Goal: Find specific page/section

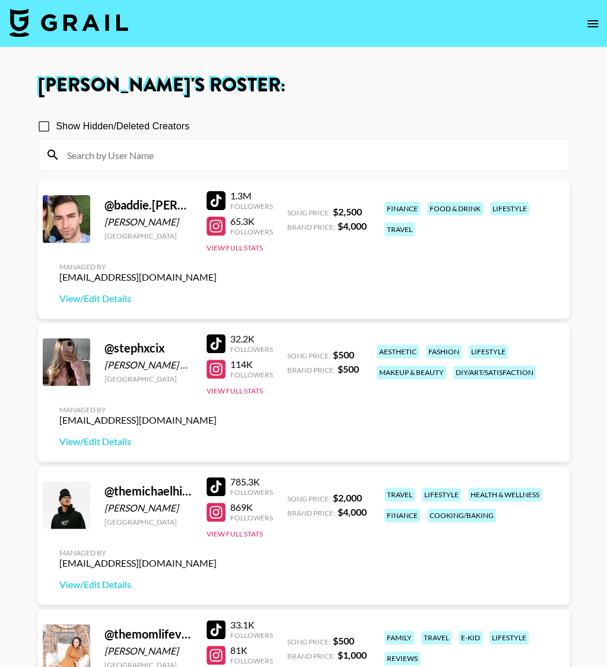
click at [79, 19] on img at bounding box center [68, 22] width 119 height 28
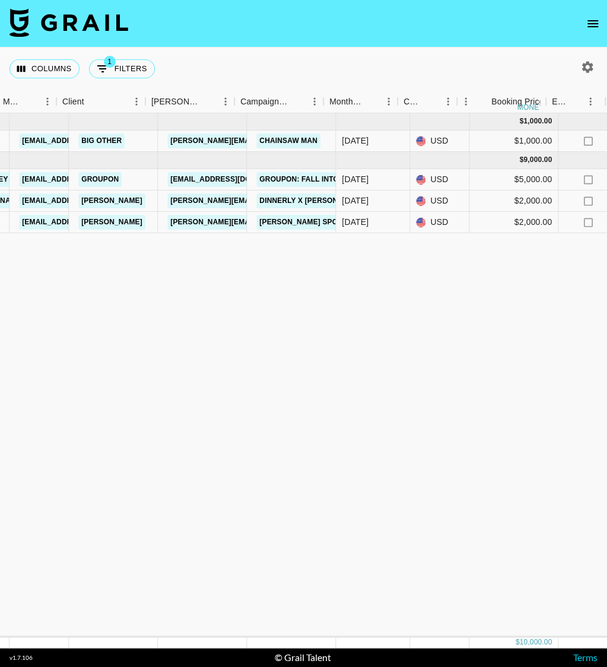
scroll to position [0, 316]
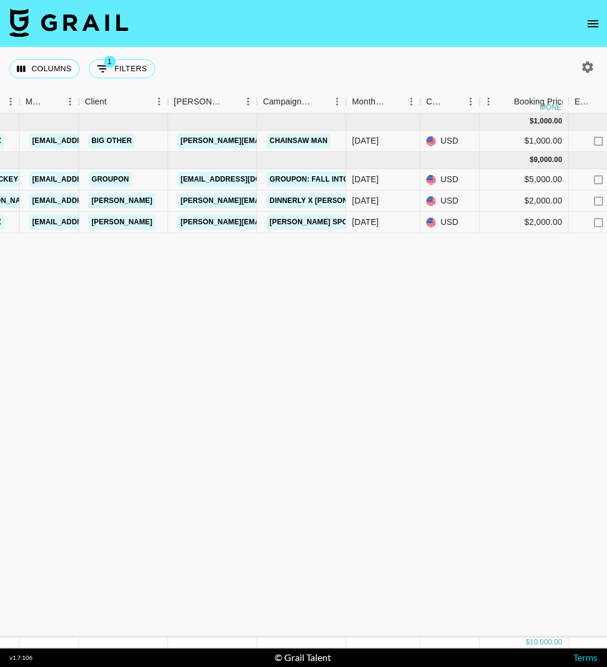
drag, startPoint x: 115, startPoint y: 267, endPoint x: 112, endPoint y: 254, distance: 13.4
drag, startPoint x: 256, startPoint y: 250, endPoint x: 669, endPoint y: 354, distance: 425.2
click at [606, 354] on html "Columns 1 Filters + Booking Month Due Airtable ID Talent Manager Client [PERSON…" at bounding box center [303, 333] width 607 height 667
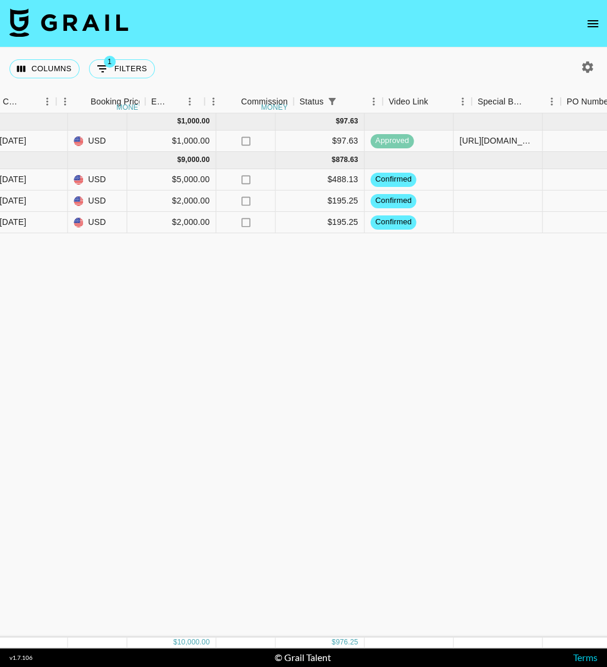
scroll to position [0, 845]
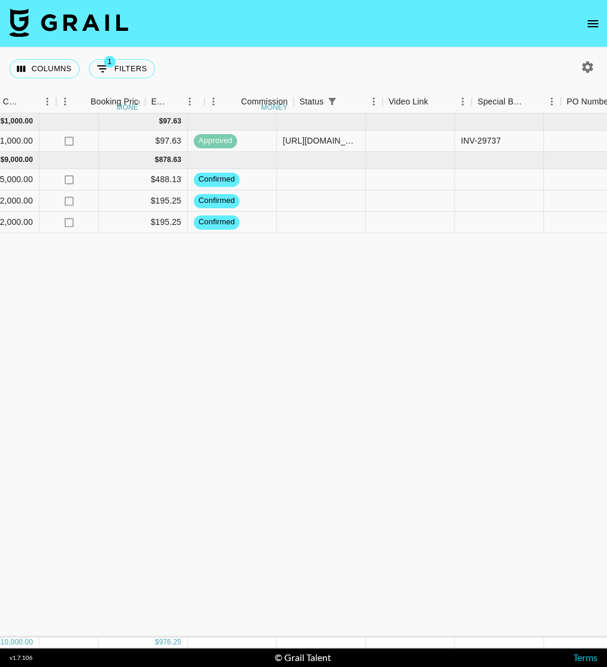
drag, startPoint x: 402, startPoint y: 250, endPoint x: 594, endPoint y: 262, distance: 192.6
click at [606, 251] on html "Columns 1 Filters + Booking Month Due Airtable ID Talent Manager Client [PERSON…" at bounding box center [303, 333] width 607 height 667
drag, startPoint x: 113, startPoint y: 518, endPoint x: 68, endPoint y: 266, distance: 256.2
click at [0, 349] on html "Columns 1 Filters + Booking Month Due Airtable ID Talent Manager Client [PERSON…" at bounding box center [303, 333] width 607 height 667
drag, startPoint x: 9, startPoint y: 247, endPoint x: -59, endPoint y: 399, distance: 166.3
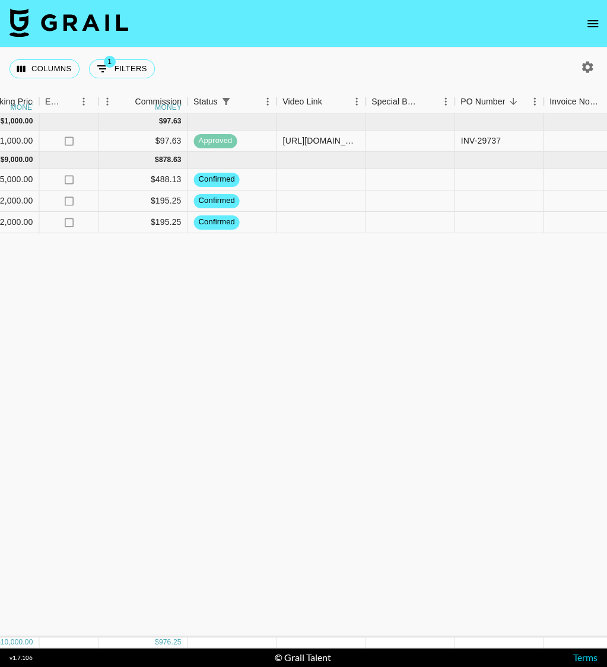
click at [0, 399] on html "Columns 1 Filters + Booking Month Due Airtable ID Talent Manager Client [PERSON…" at bounding box center [303, 333] width 607 height 667
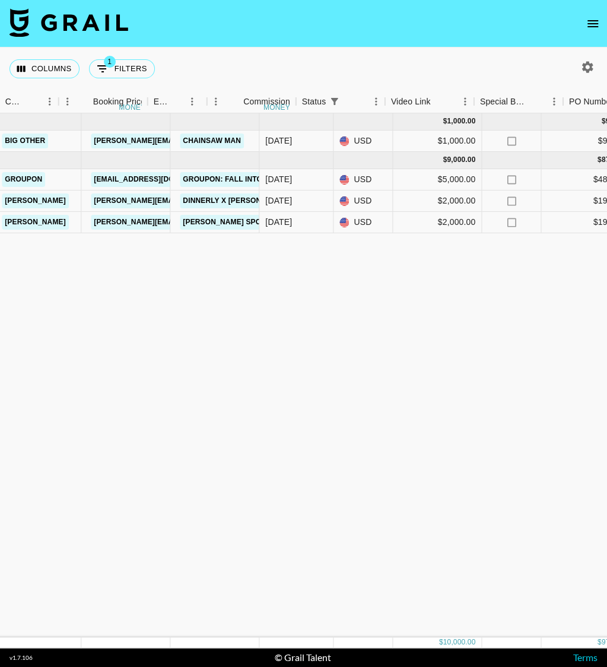
scroll to position [0, 0]
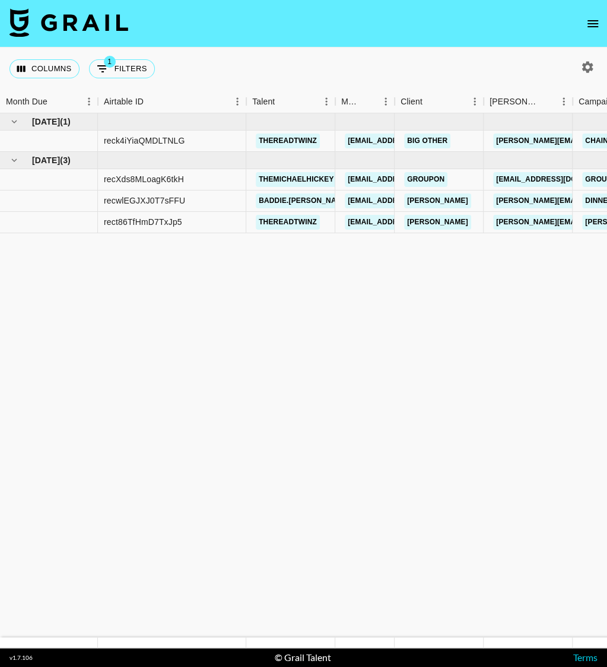
drag, startPoint x: 71, startPoint y: 342, endPoint x: -66, endPoint y: 168, distance: 221.0
click at [0, 168] on html "Columns 1 Filters + Booking Month Due Airtable ID Talent Manager Client [PERSON…" at bounding box center [303, 333] width 607 height 667
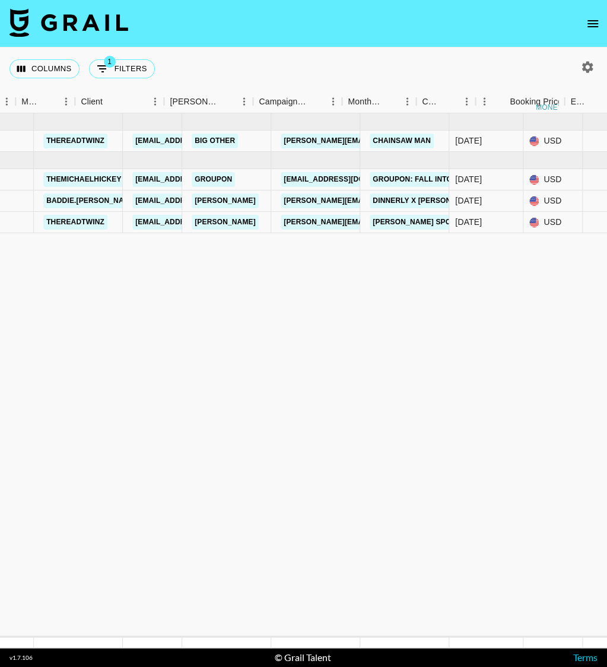
scroll to position [0, 448]
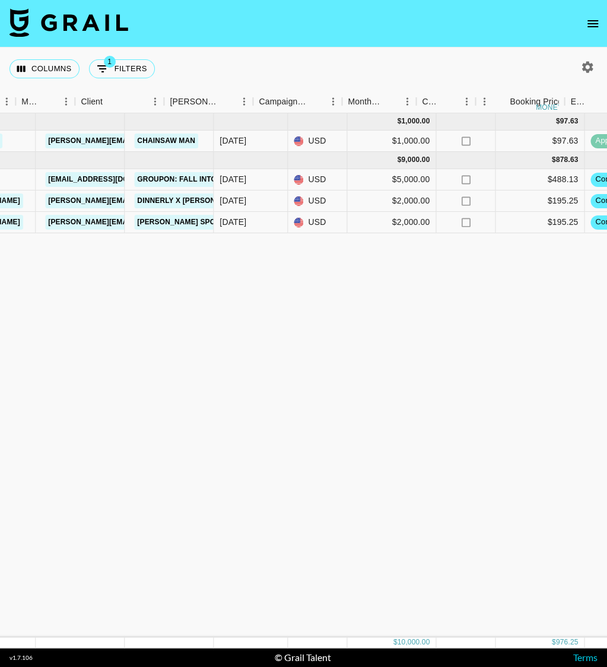
drag, startPoint x: 239, startPoint y: 265, endPoint x: 440, endPoint y: 265, distance: 201.1
click at [460, 265] on div "[DATE] ( 1 ) $ 1,000.00 $ 97.63 reck4iYiaQMDLTNLG thereadtwinz [EMAIL_ADDRESS][…" at bounding box center [537, 375] width 1970 height 524
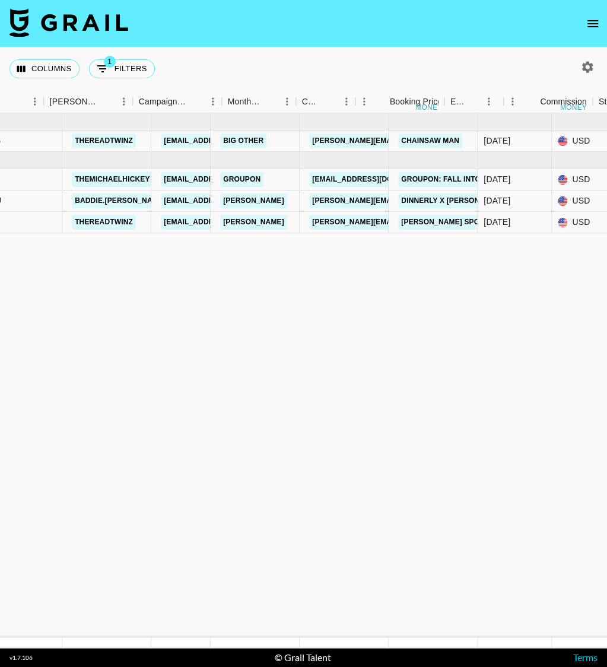
scroll to position [0, 0]
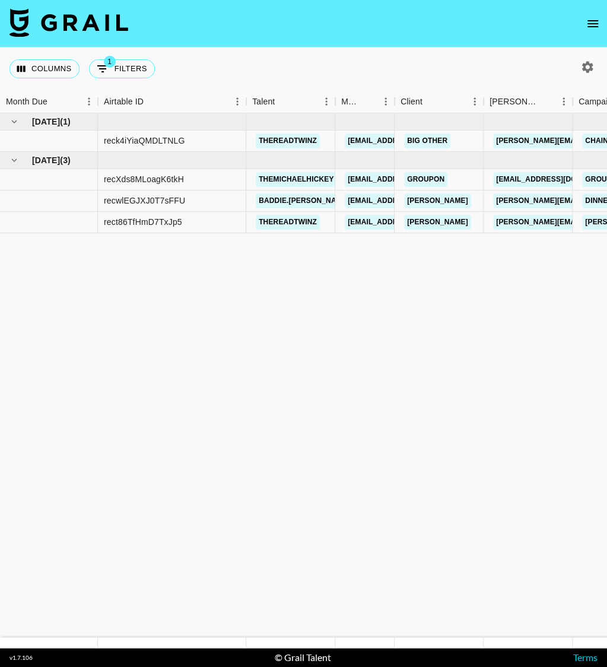
drag, startPoint x: 395, startPoint y: 272, endPoint x: -65, endPoint y: 149, distance: 475.9
click at [0, 149] on html "Columns 1 Filters + Booking Month Due Airtable ID Talent Manager Client [PERSON…" at bounding box center [303, 333] width 607 height 667
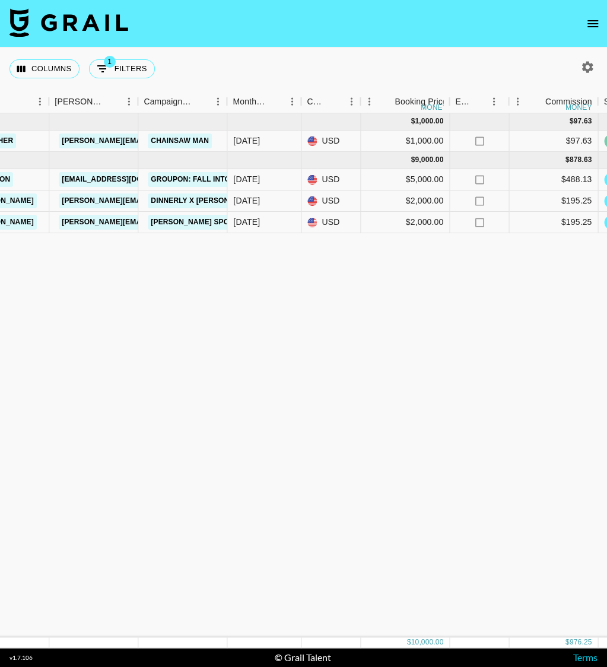
scroll to position [0, 550]
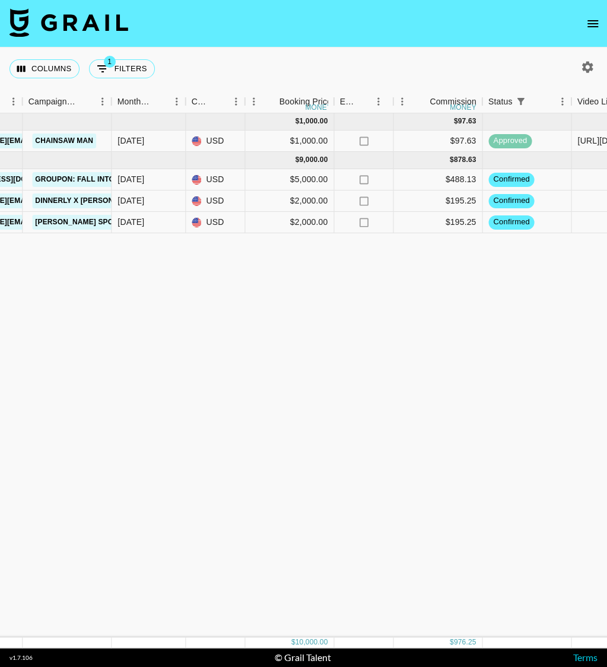
drag, startPoint x: 75, startPoint y: 306, endPoint x: 512, endPoint y: 247, distance: 441.2
click at [523, 249] on div "[DATE] ( 1 ) $ 1,000.00 $ 97.63 reck4iYiaQMDLTNLG thereadtwinz [EMAIL_ADDRESS][…" at bounding box center [435, 375] width 1970 height 524
click at [209, 266] on div "[DATE] ( 1 ) $ 1,000.00 $ 97.63 reck4iYiaQMDLTNLG thereadtwinz [EMAIL_ADDRESS][…" at bounding box center [435, 375] width 1970 height 524
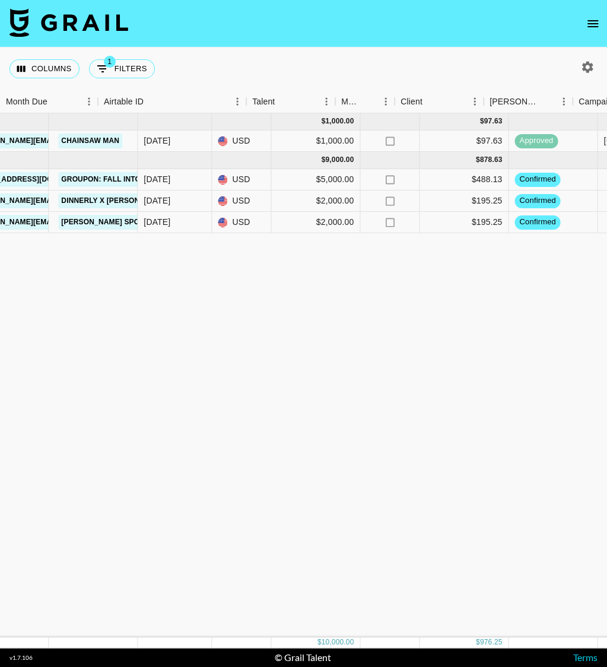
scroll to position [0, 0]
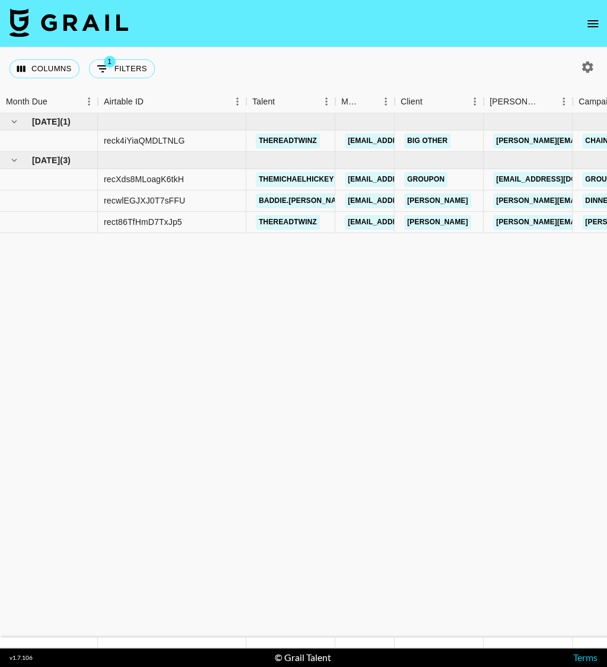
drag, startPoint x: 109, startPoint y: 297, endPoint x: 5, endPoint y: 1, distance: 313.7
click at [0, 298] on html "Columns 1 Filters + Booking Month Due Airtable ID Talent Manager Client [PERSON…" at bounding box center [303, 333] width 607 height 667
